Goal: Register for event/course

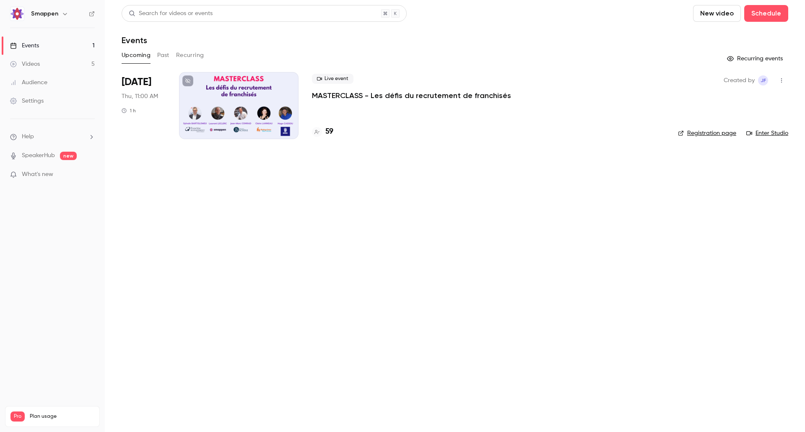
click at [383, 97] on p "MASTERCLASS - Les défis du recrutement de franchisés" at bounding box center [411, 96] width 199 height 10
click at [330, 131] on h4 "59" at bounding box center [329, 131] width 8 height 11
